Goal: Task Accomplishment & Management: Use online tool/utility

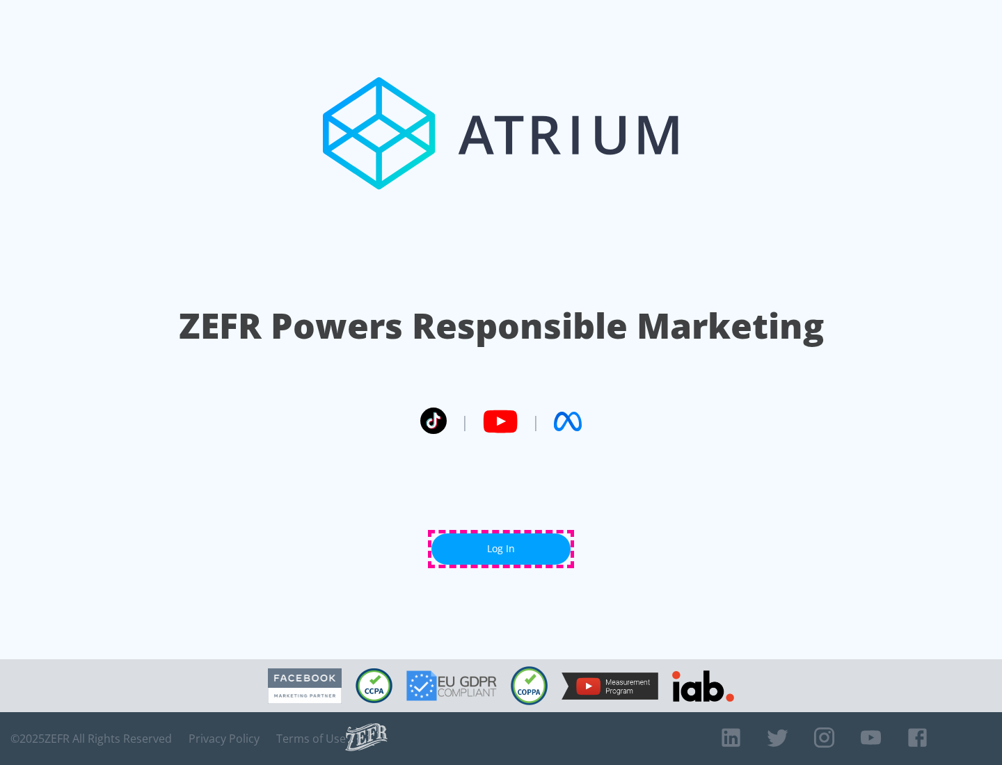
click at [501, 549] on link "Log In" at bounding box center [500, 549] width 139 height 31
